Goal: Task Accomplishment & Management: Use online tool/utility

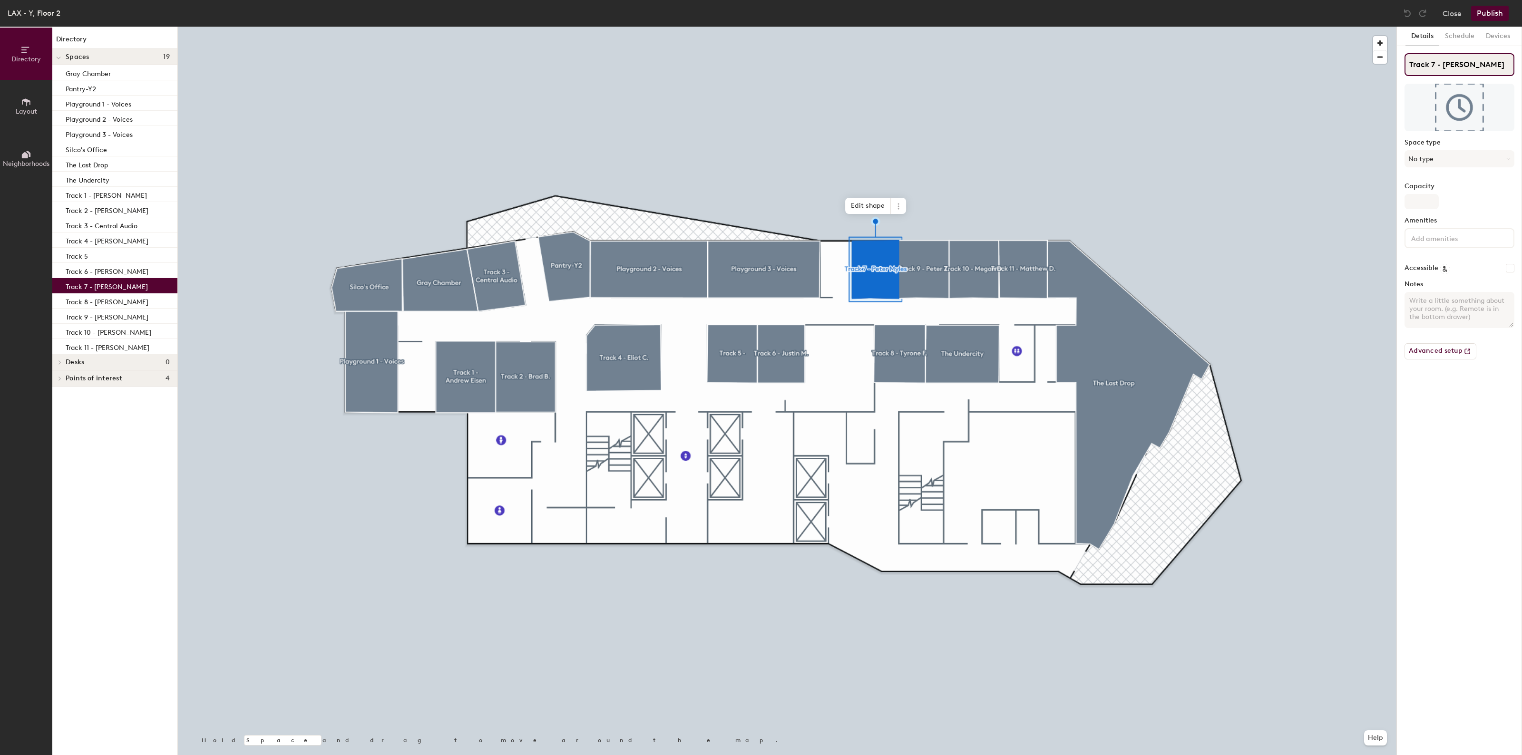
click at [1490, 63] on input "Track 7 - [PERSON_NAME]" at bounding box center [1460, 64] width 110 height 23
paste input "[PERSON_NAME]"
type input "Track 7 - [PERSON_NAME]"
click at [1498, 6] on button "Publish" at bounding box center [1490, 13] width 38 height 15
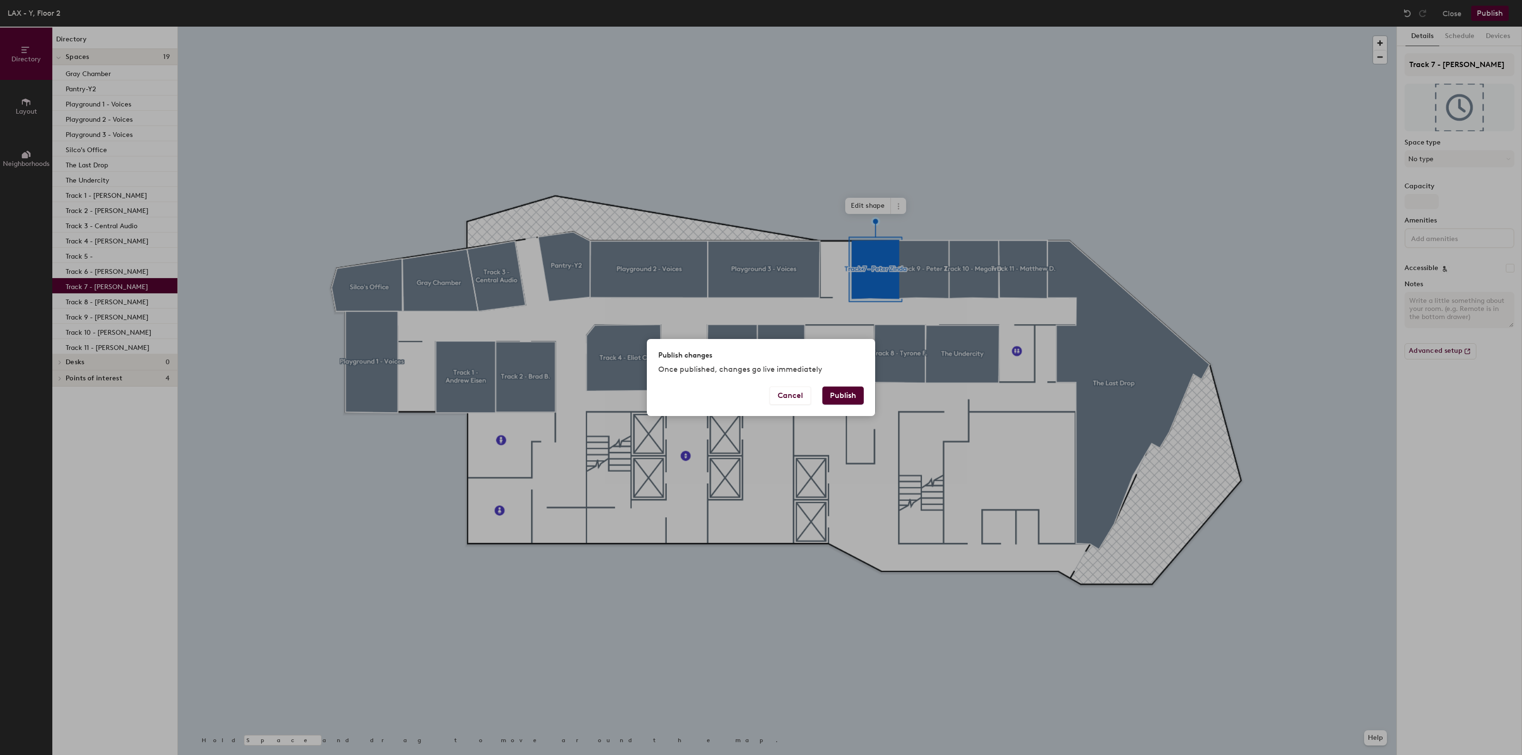
click at [847, 389] on button "Publish" at bounding box center [842, 396] width 41 height 18
